Goal: Task Accomplishment & Management: Use online tool/utility

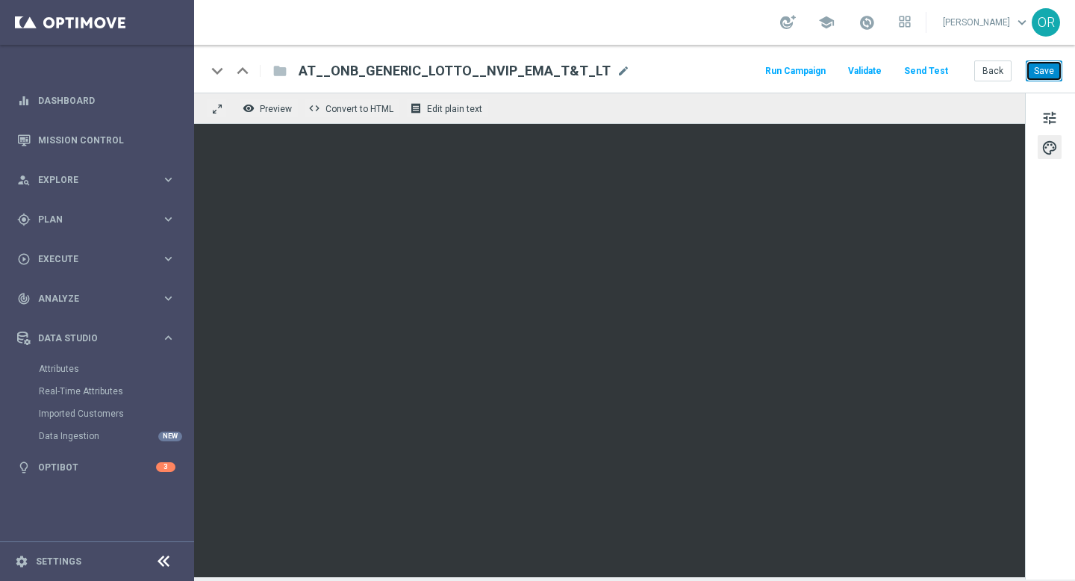
click at [1038, 74] on button "Save" at bounding box center [1043, 70] width 37 height 21
click at [217, 67] on div "keyboard_arrow_down" at bounding box center [217, 71] width 22 height 22
drag, startPoint x: 329, startPoint y: 67, endPoint x: 590, endPoint y: 72, distance: 261.2
click at [590, 72] on span "AT__ONB_GENERIC_LOTTO__NVIP_EMA_T&T_LT" at bounding box center [455, 71] width 312 height 18
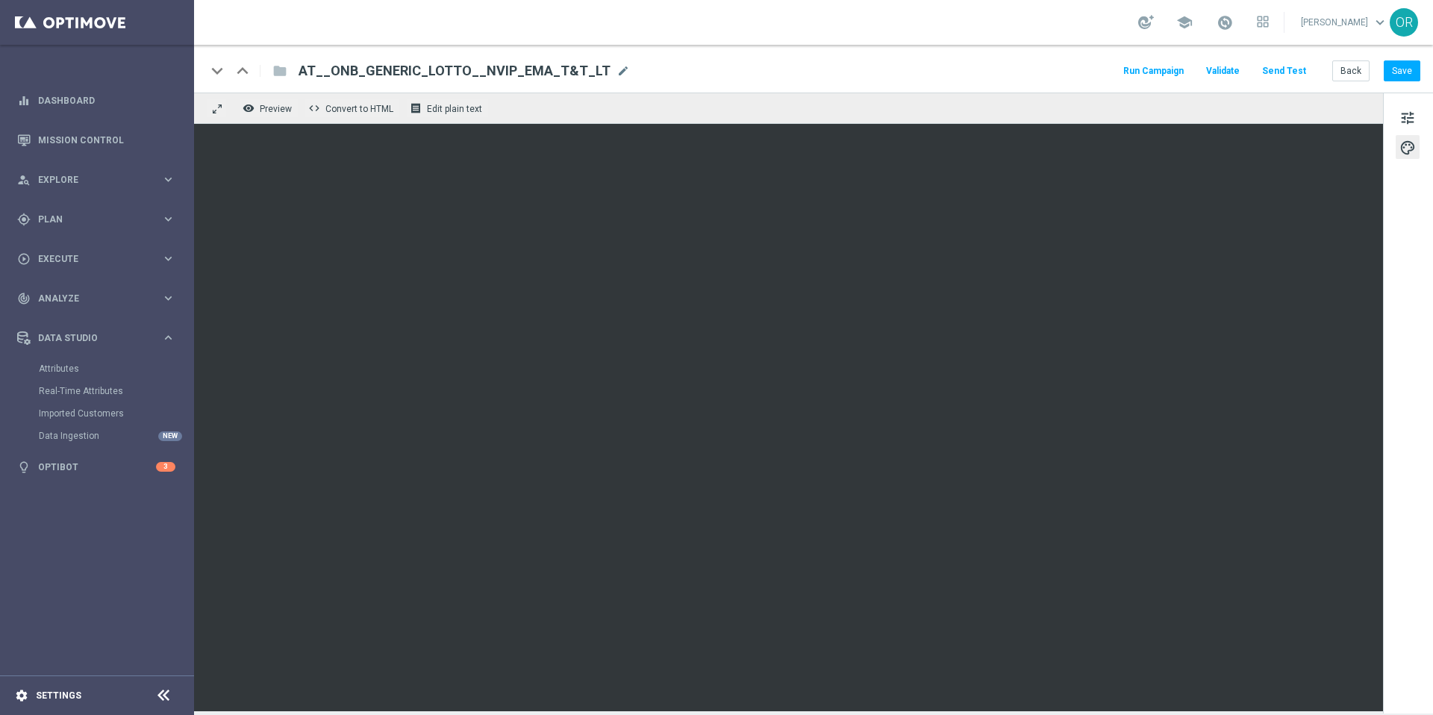
click at [91, 580] on div "settings Settings" at bounding box center [74, 695] width 149 height 13
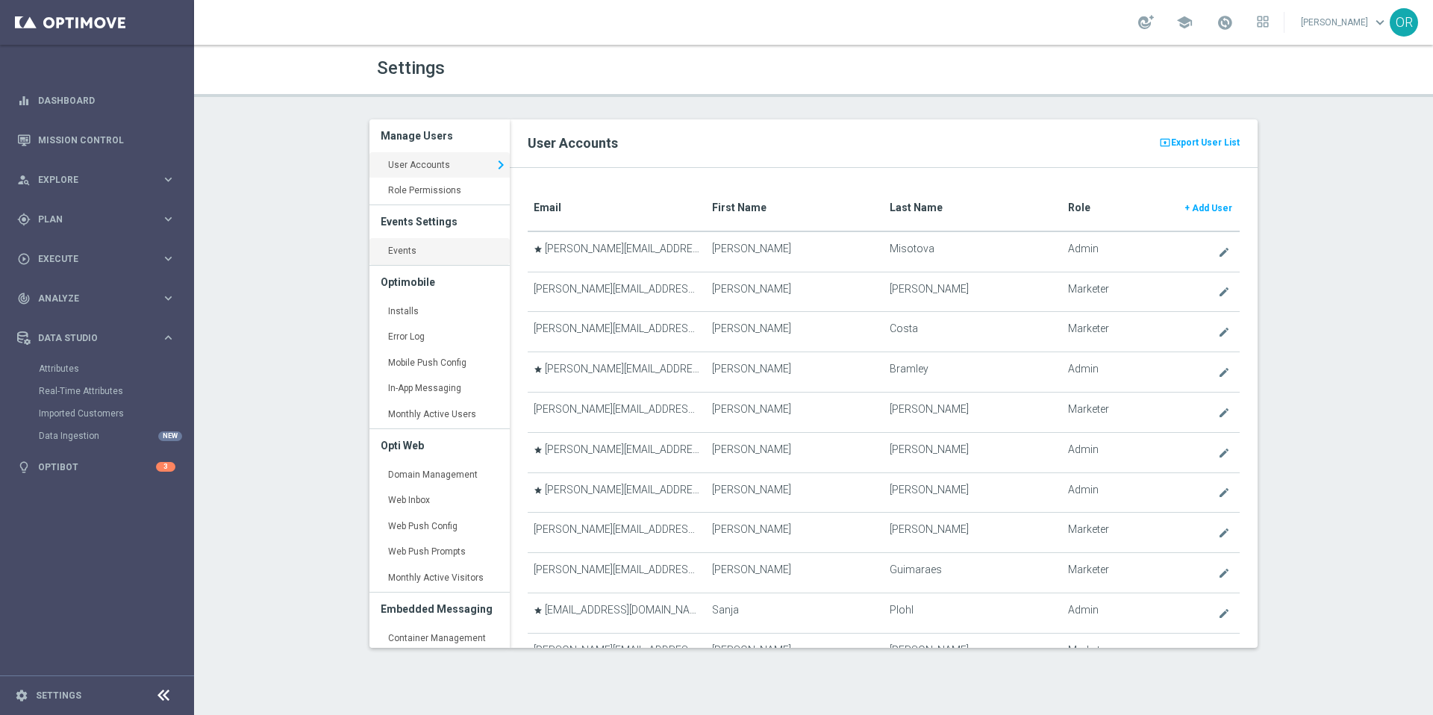
click at [422, 248] on link "Events keyboard_arrow_right" at bounding box center [439, 251] width 140 height 27
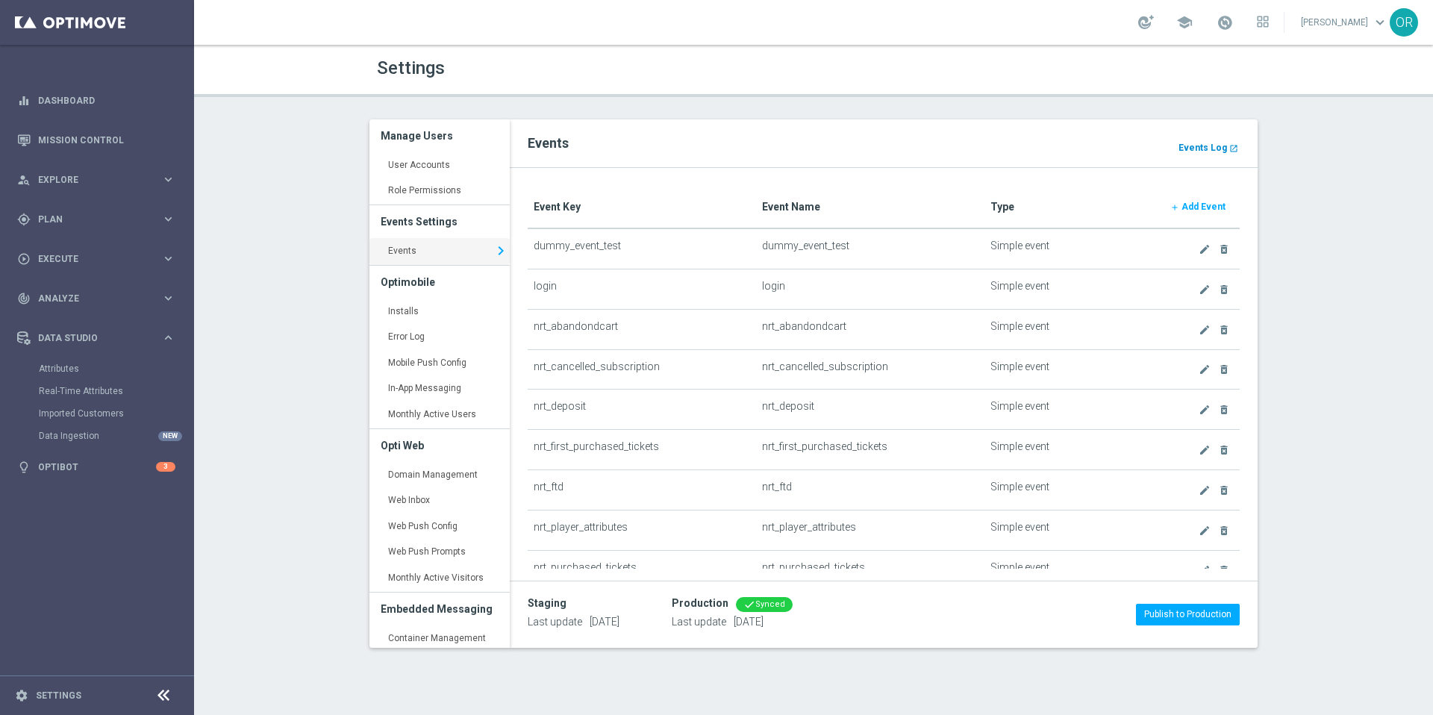
click at [1074, 144] on b "Events Log" at bounding box center [1202, 148] width 49 height 10
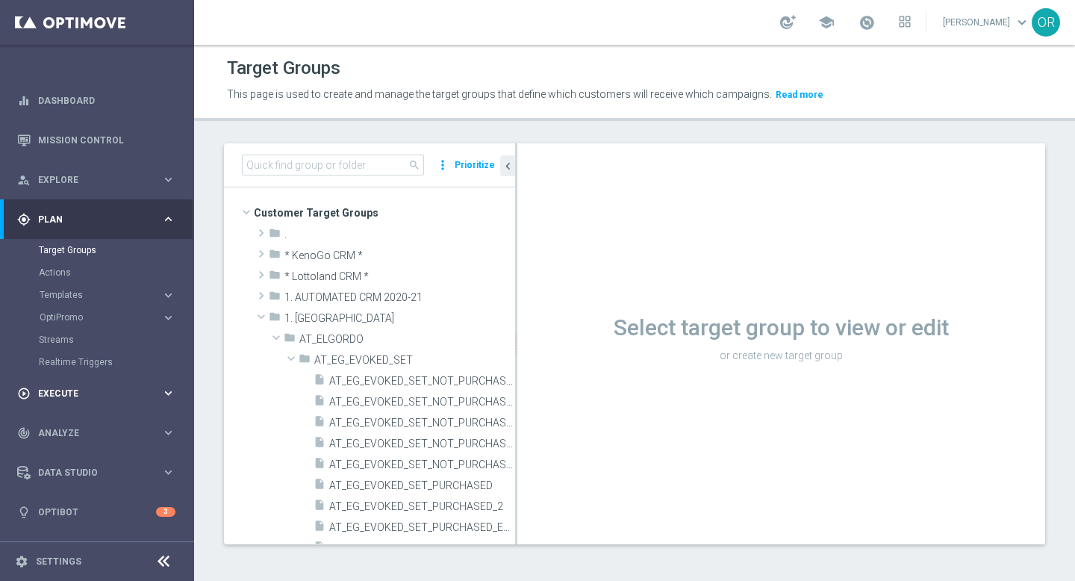
click at [78, 387] on div "play_circle_outline Execute" at bounding box center [89, 393] width 144 height 13
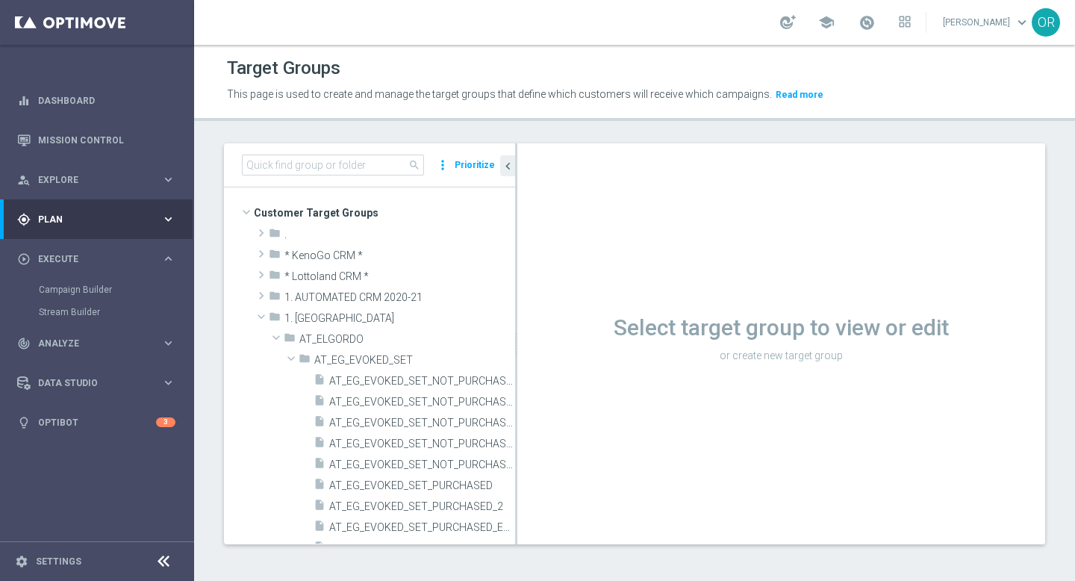
click at [95, 215] on span "Plan" at bounding box center [99, 219] width 123 height 9
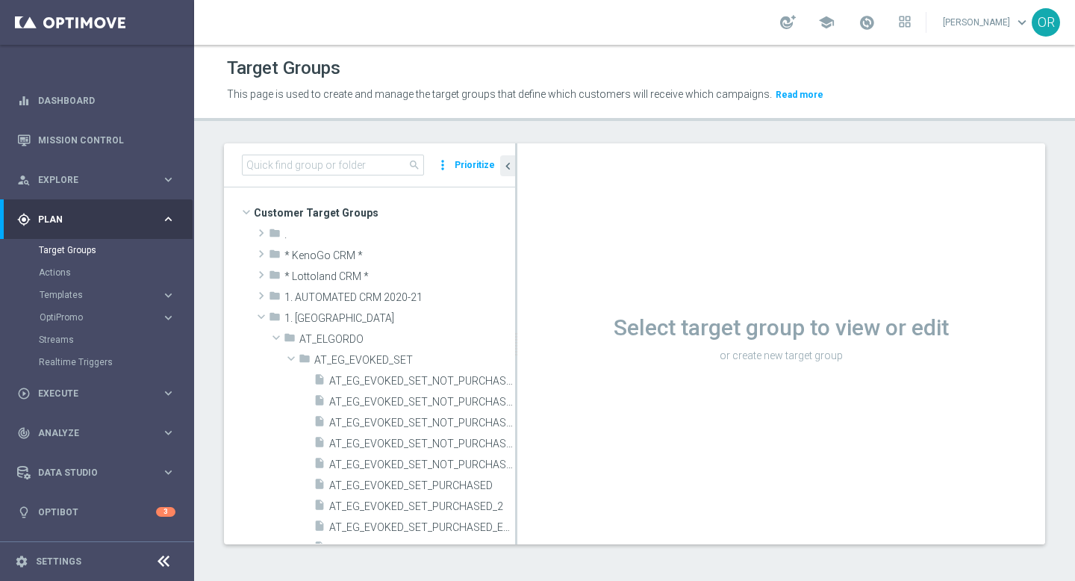
click at [81, 299] on button "Templates keyboard_arrow_right" at bounding box center [107, 295] width 137 height 12
click at [81, 320] on link "Optimail" at bounding box center [100, 317] width 109 height 12
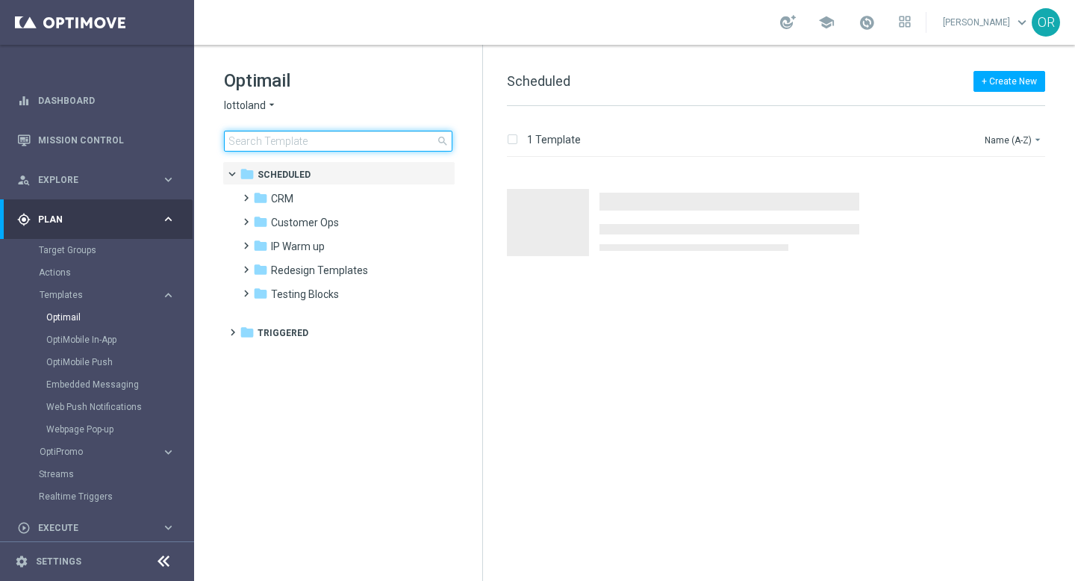
click at [335, 138] on input at bounding box center [338, 141] width 228 height 21
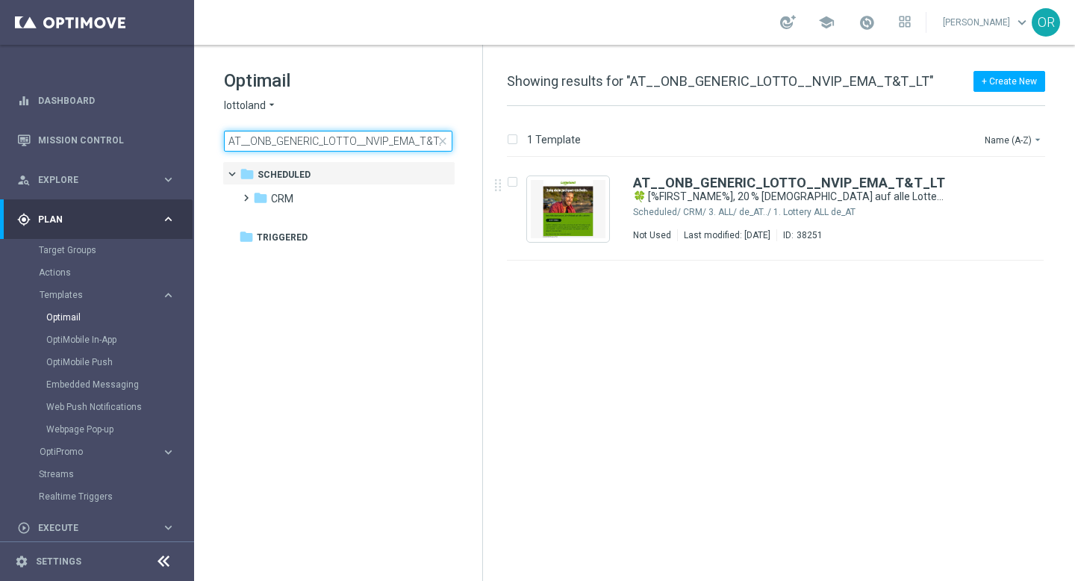
drag, startPoint x: 336, startPoint y: 140, endPoint x: 217, endPoint y: 131, distance: 119.0
click at [217, 131] on div "Optimail lottoland arrow_drop_down × lottoland AT__ONB_GENERIC_LOTTO__NVIP_EMA_…" at bounding box center [338, 147] width 288 height 205
click at [240, 142] on input "AT__ONB_GENERIC_LOTTO__NVIP_EMA_T&T_LT" at bounding box center [338, 141] width 228 height 21
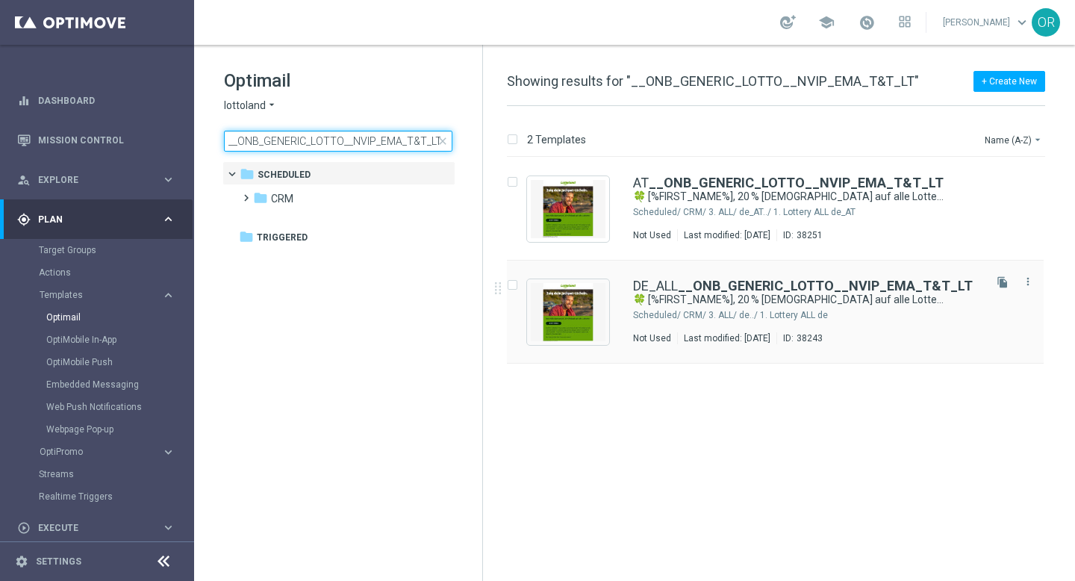
type input "__ONB_GENERIC_LOTTO__NVIP_EMA_T&T_LT"
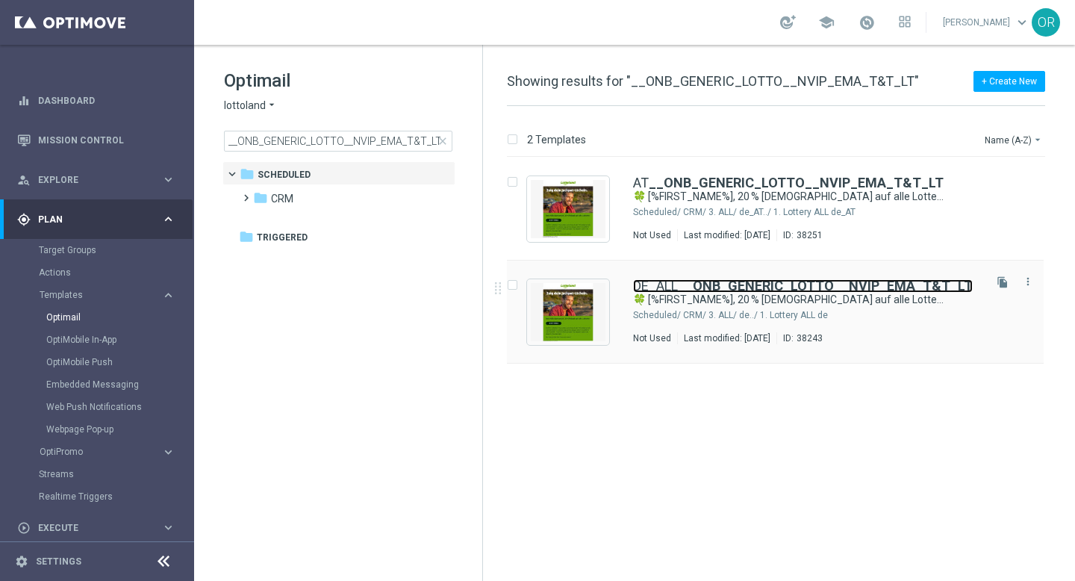
click at [731, 279] on b "__ONB_GENERIC_LOTTO__NVIP_EMA_T&T_LT" at bounding box center [825, 286] width 295 height 16
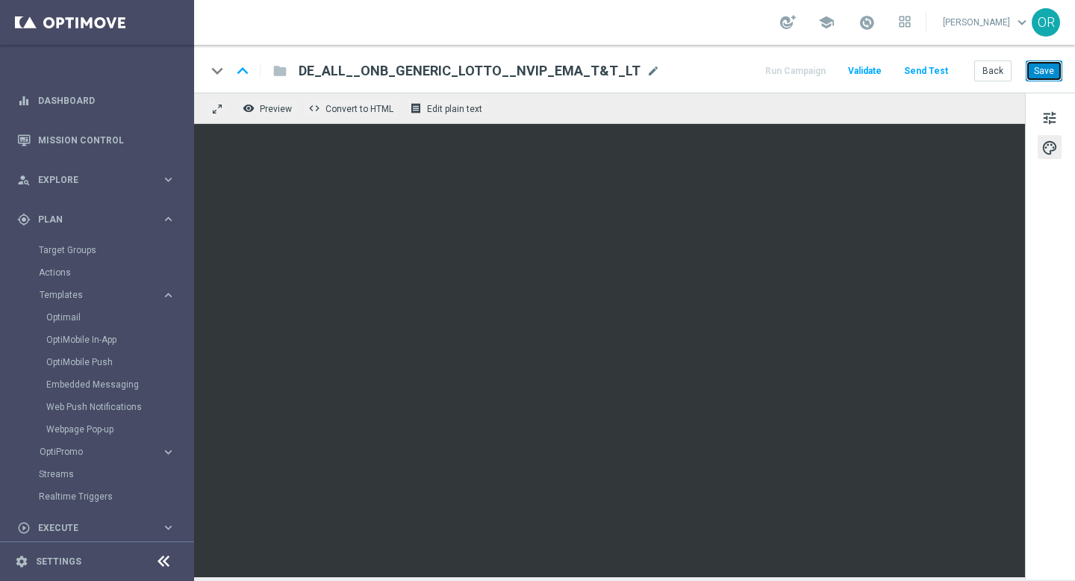
click at [1053, 73] on button "Save" at bounding box center [1043, 70] width 37 height 21
click at [1049, 69] on button "Save" at bounding box center [1043, 70] width 37 height 21
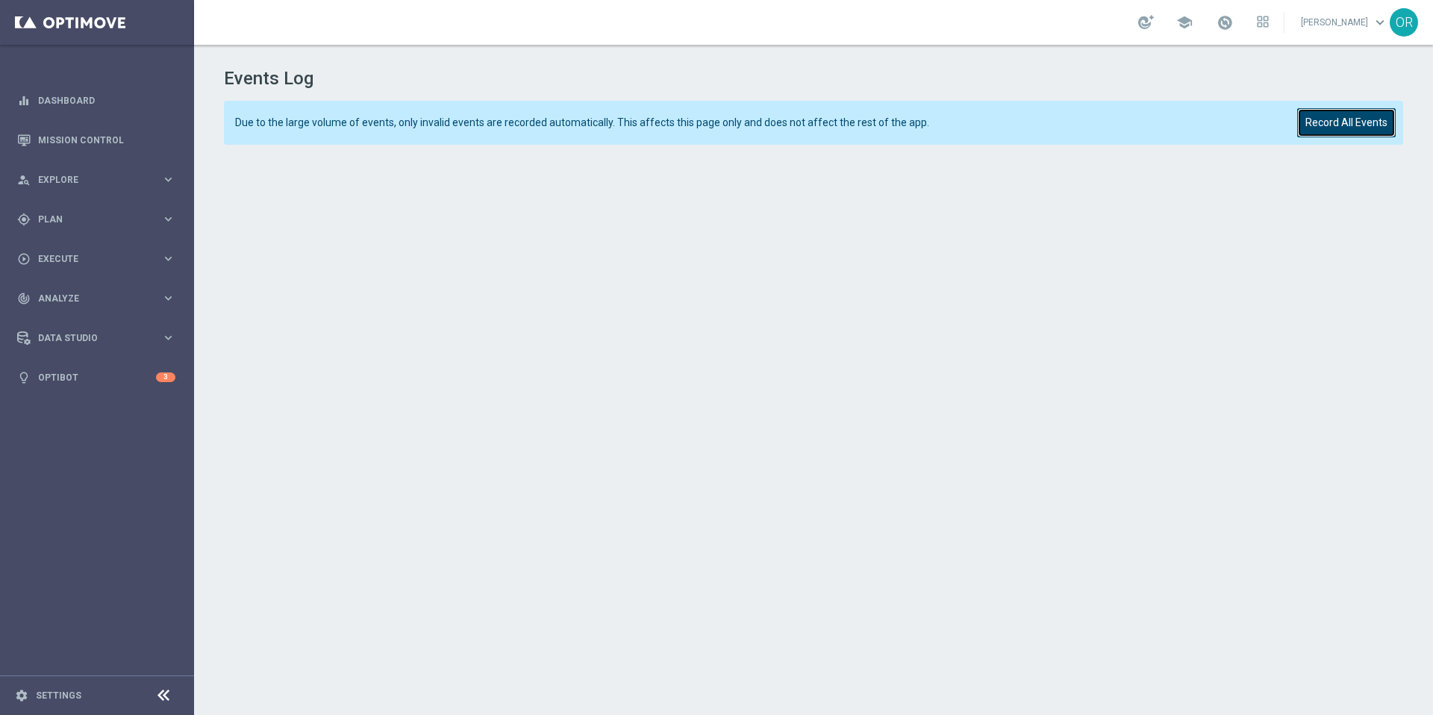
click at [1343, 124] on button "Record All Events" at bounding box center [1346, 122] width 99 height 29
click at [1363, 128] on button "Record All Events" at bounding box center [1346, 122] width 99 height 29
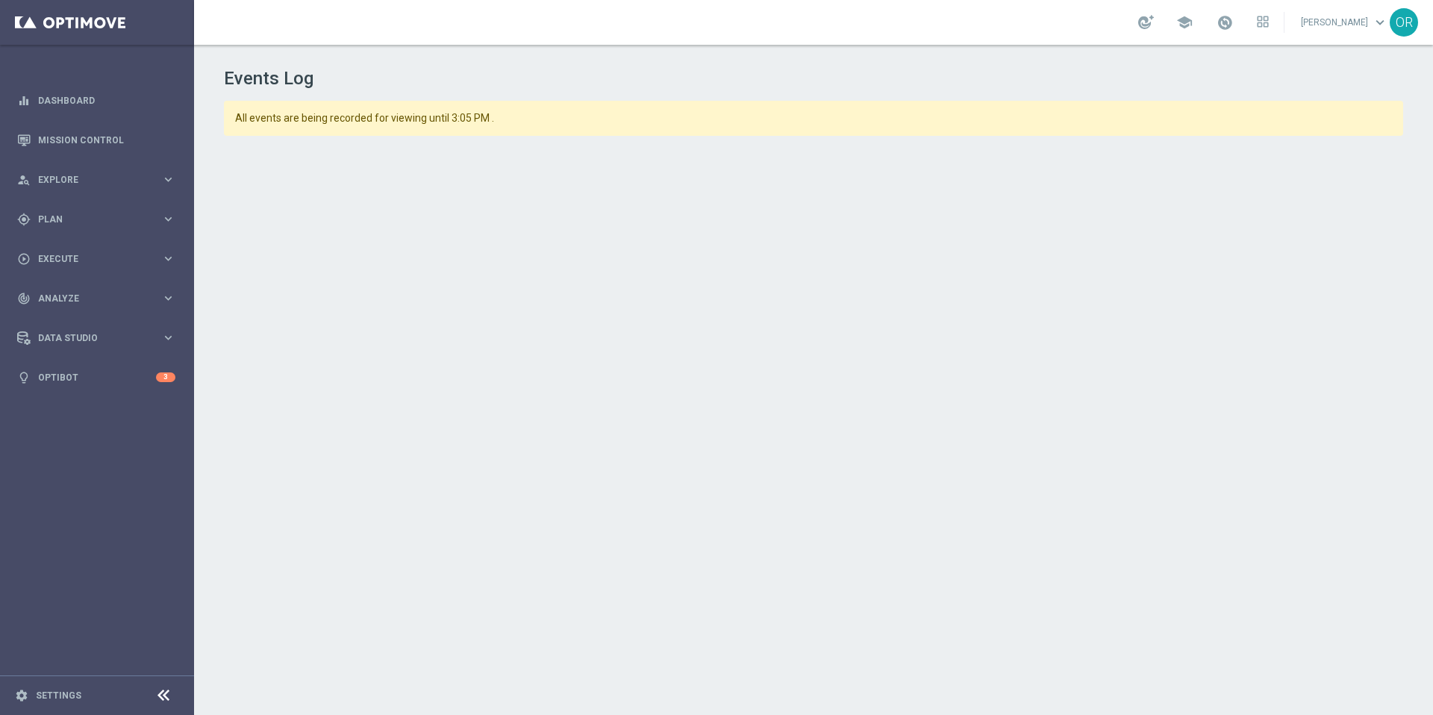
click at [1363, 128] on div "All events are being recorded for viewing until 3:05 PM ." at bounding box center [814, 118] width 1180 height 35
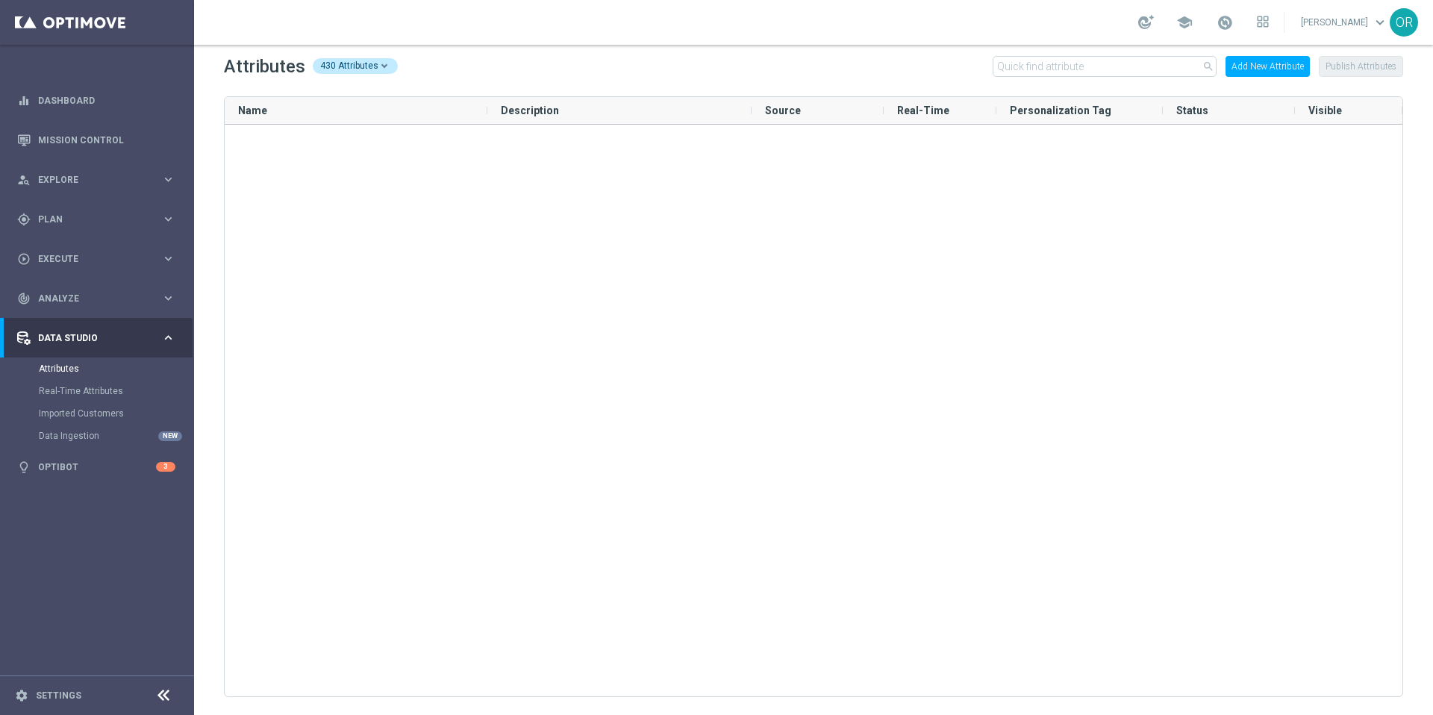
scroll to position [14735, 0]
